Goal: Task Accomplishment & Management: Complete application form

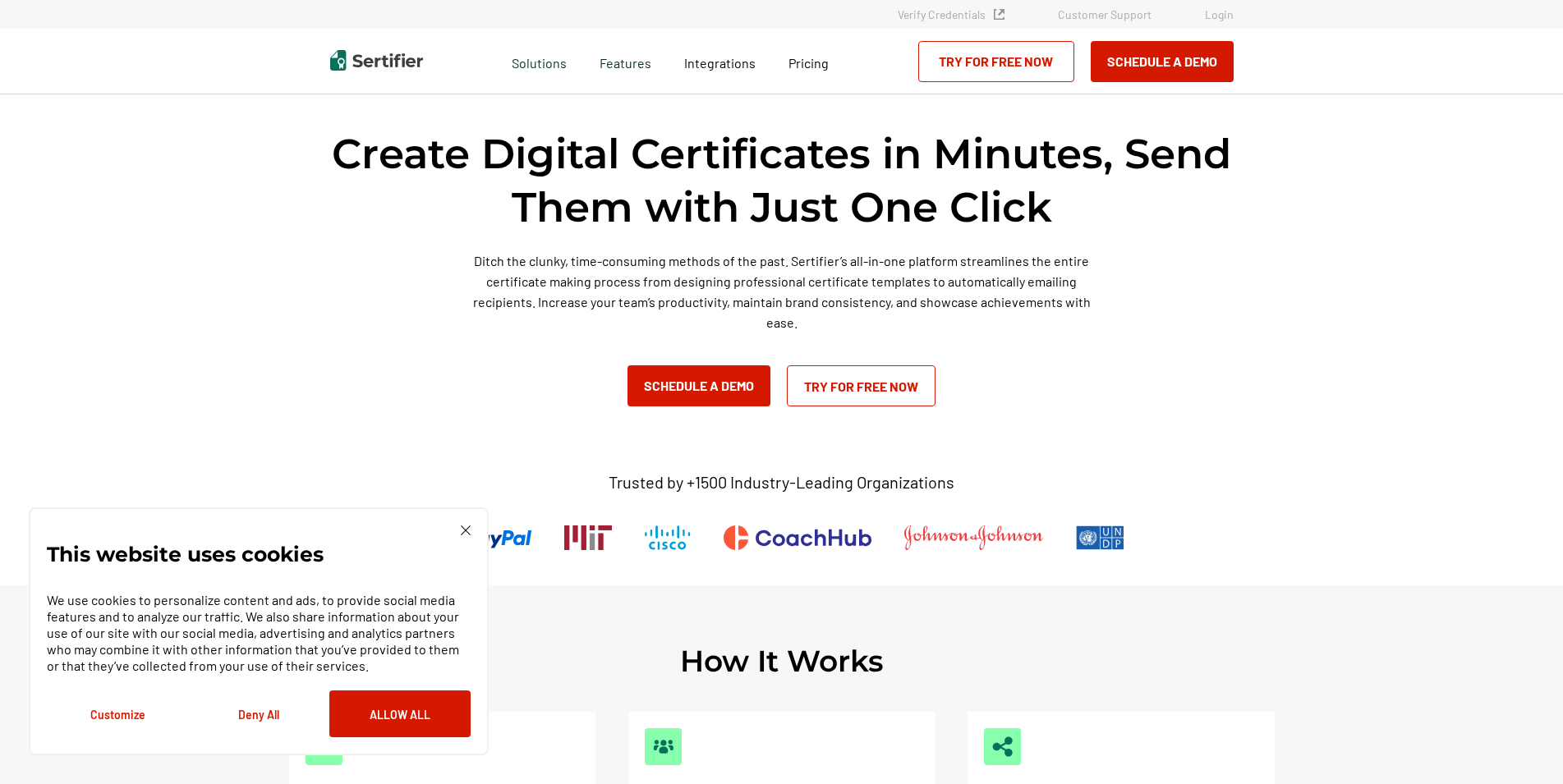
click at [888, 391] on link "Try for Free Now" at bounding box center [861, 385] width 148 height 41
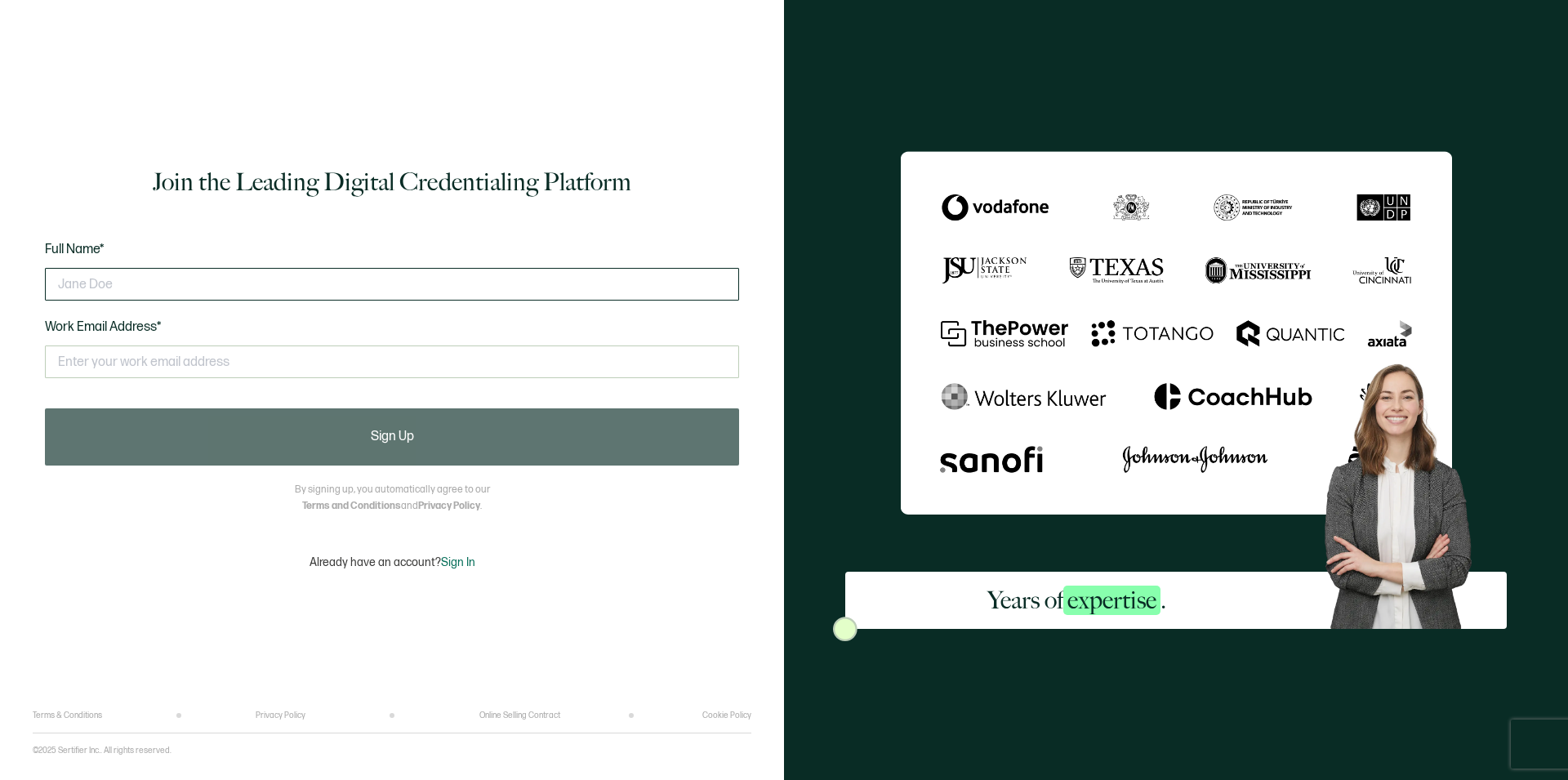
click at [249, 288] on input "text" at bounding box center [391, 284] width 694 height 33
type input "DORISA HERNABDEZ"
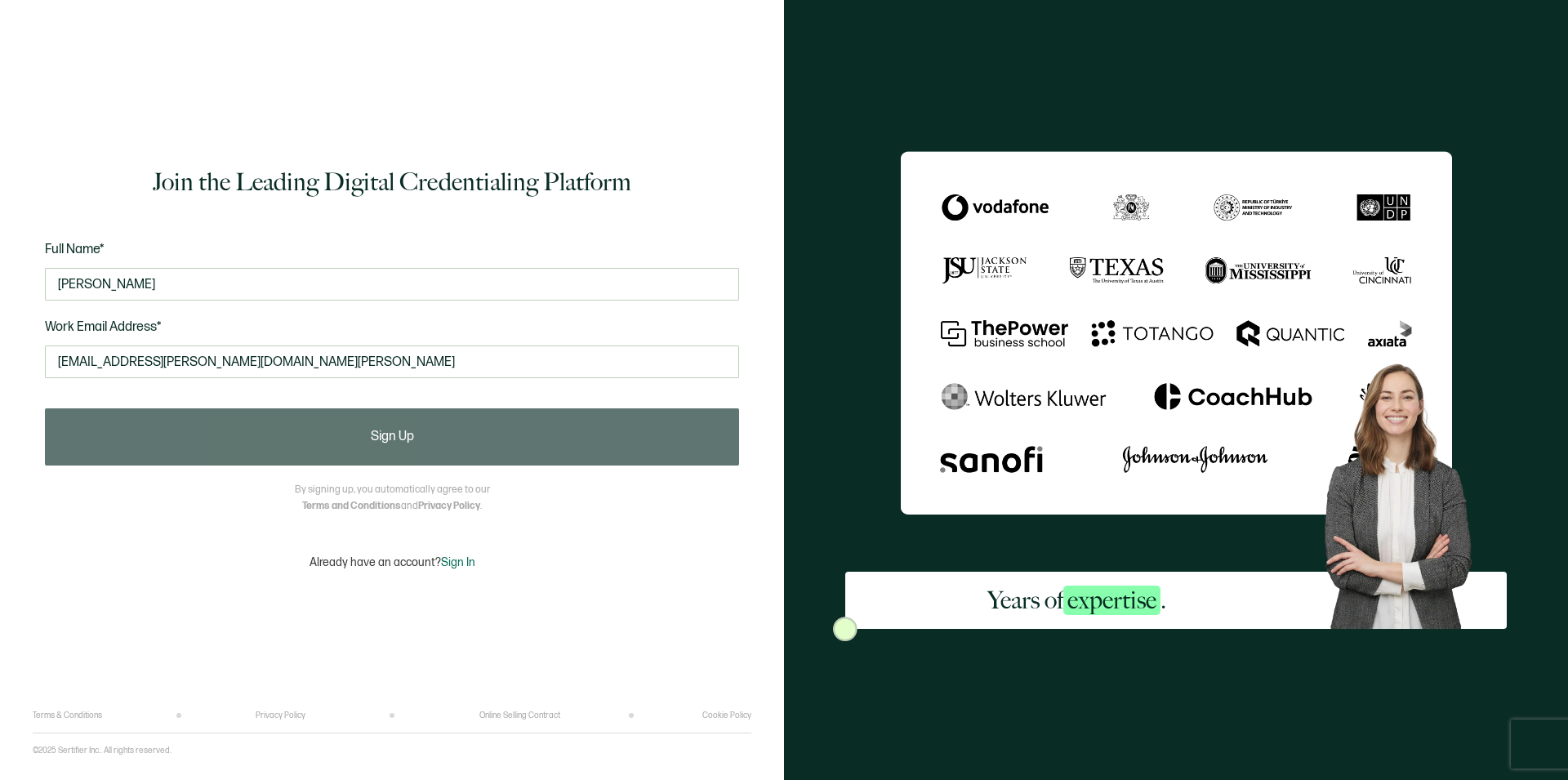
type input "DORISA.HERNANDEZ@CO.CAMERON.TX.US"
click at [489, 472] on div "Join the Leading Digital Credentialing Platform Full Name* DORISA HERNABDEZ Wor…" at bounding box center [392, 367] width 718 height 686
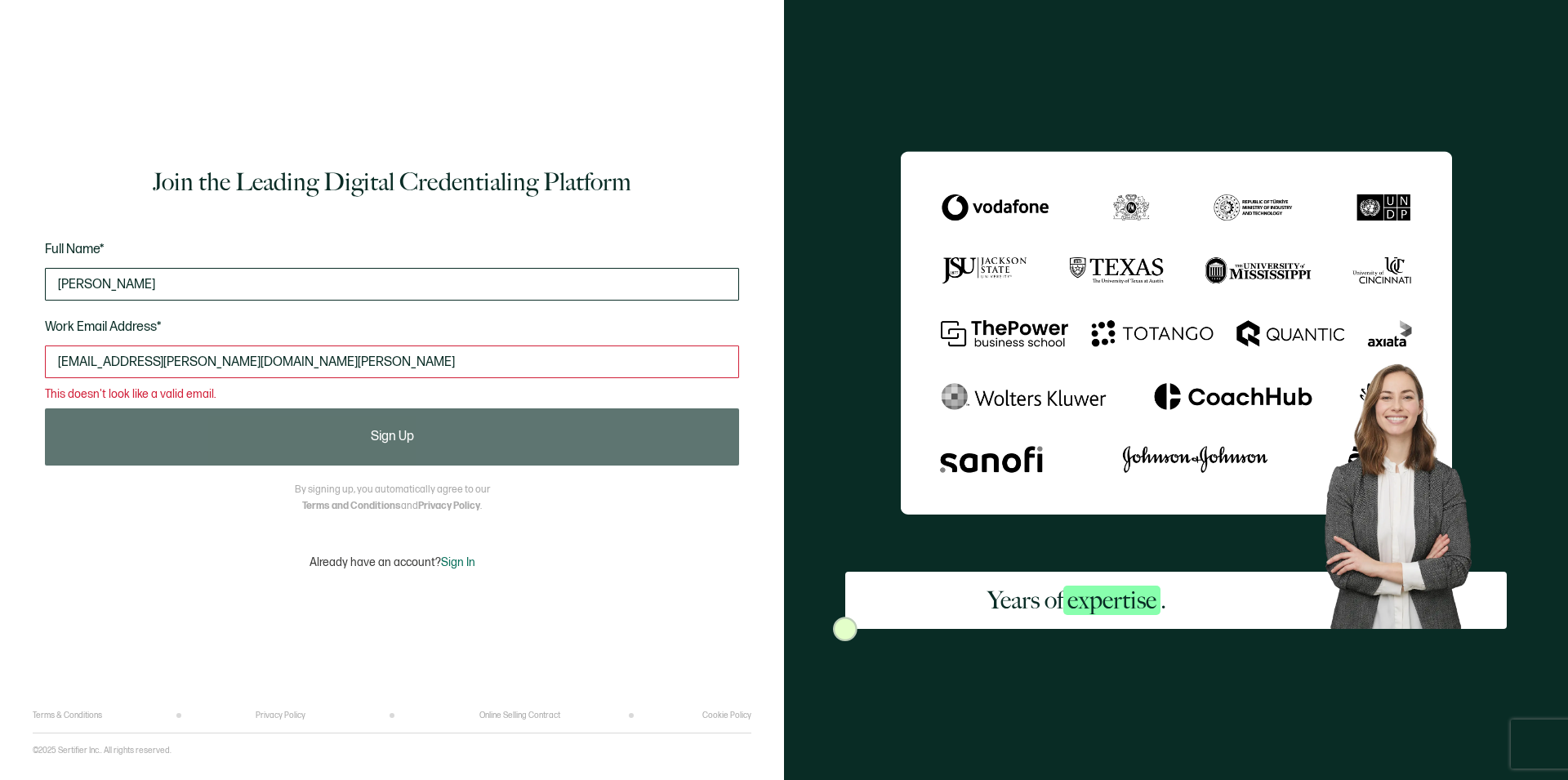
click at [155, 282] on input "DORISA HERNABDEZ" at bounding box center [391, 284] width 694 height 33
type input "DORISA HERNANDEZ"
